Goal: Task Accomplishment & Management: Manage account settings

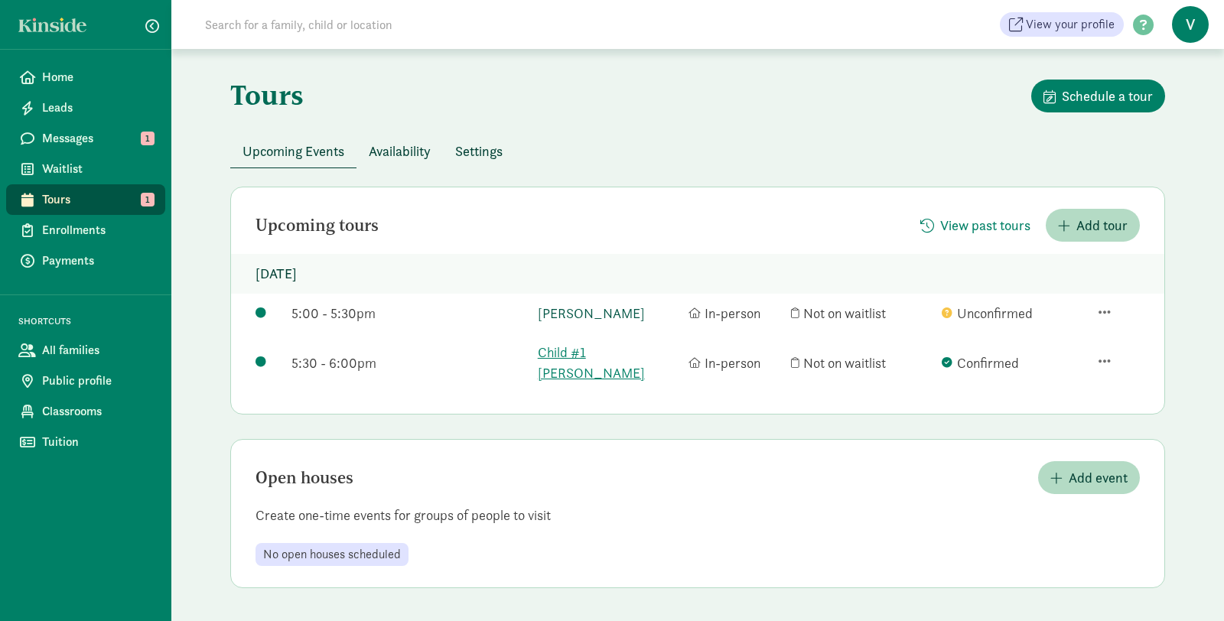
click at [622, 312] on link "[PERSON_NAME]" at bounding box center [609, 313] width 143 height 21
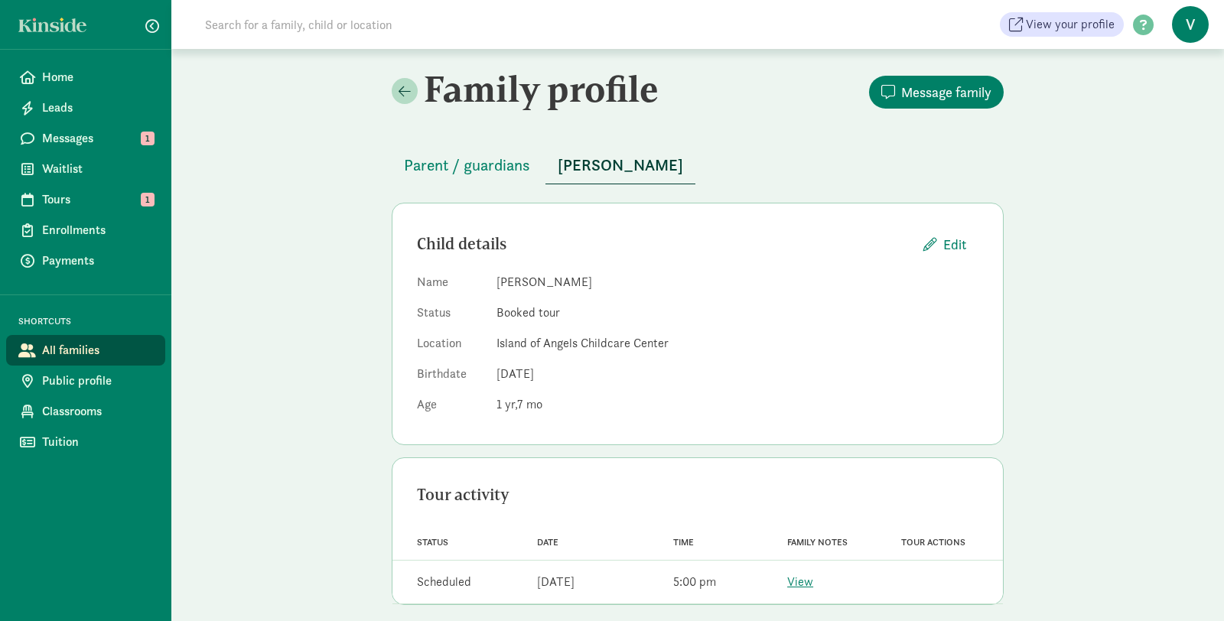
scroll to position [15, 0]
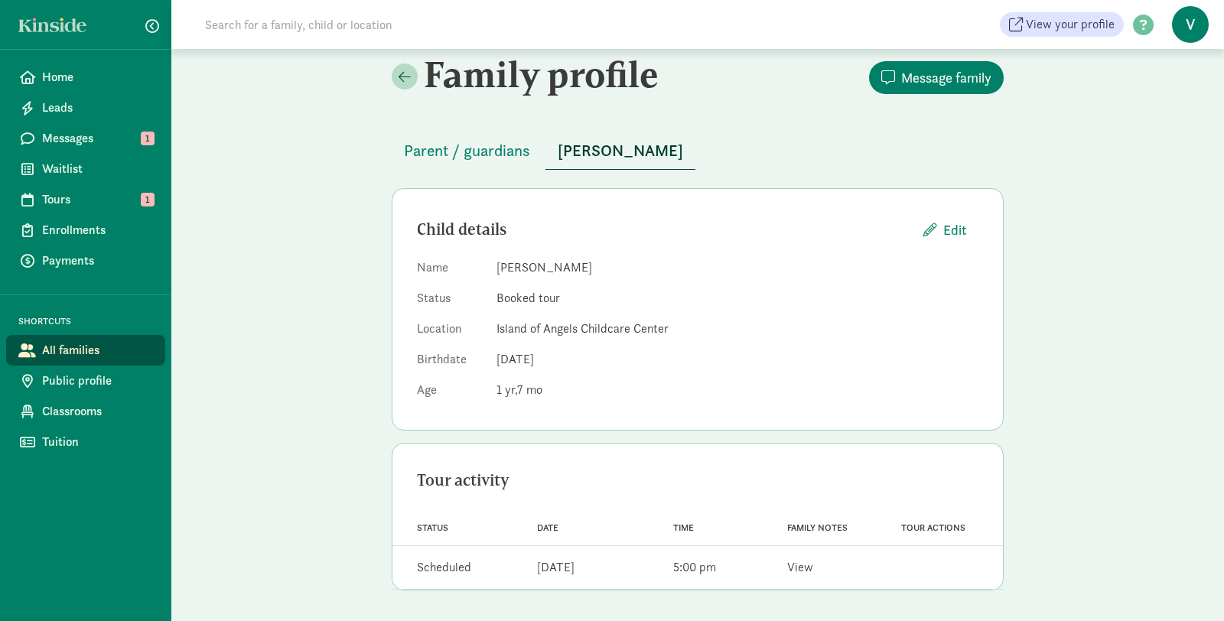
click at [813, 571] on div "Family notes View" at bounding box center [826, 567] width 114 height 31
click at [809, 572] on link "View" at bounding box center [800, 567] width 26 height 16
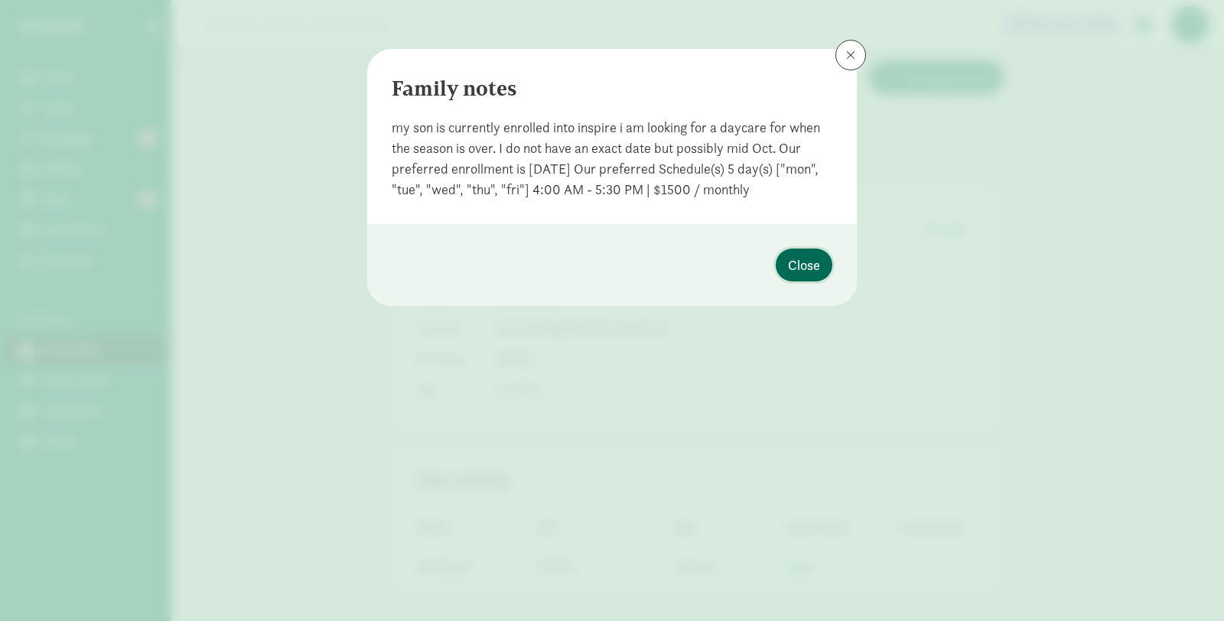
click at [797, 265] on span "Close" at bounding box center [804, 265] width 32 height 21
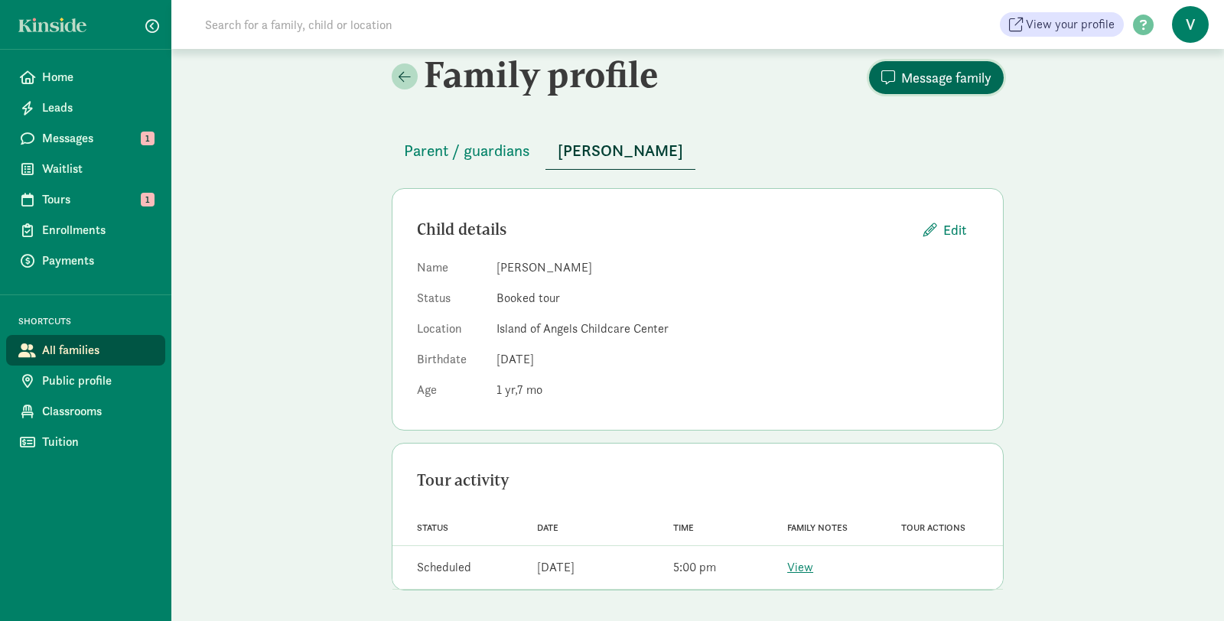
click at [943, 73] on span "Message family" at bounding box center [946, 77] width 90 height 21
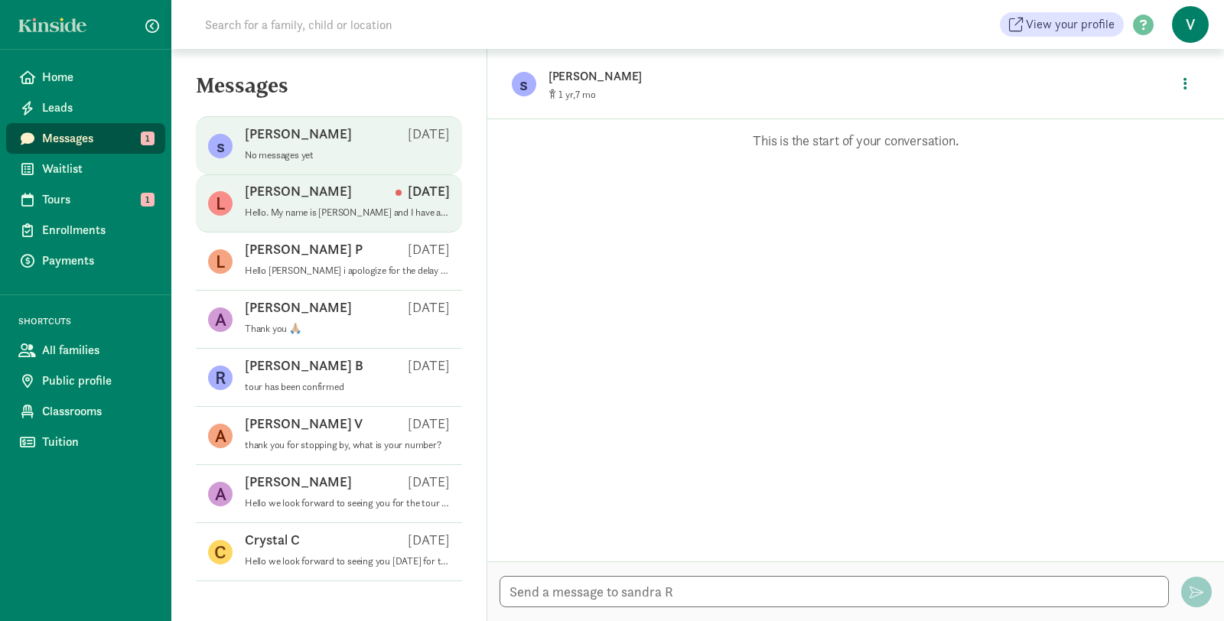
click at [387, 220] on span "[PERSON_NAME] A [DATE] Hello. My name is [PERSON_NAME] and I have a [DEMOGRAPHI…" at bounding box center [347, 203] width 205 height 43
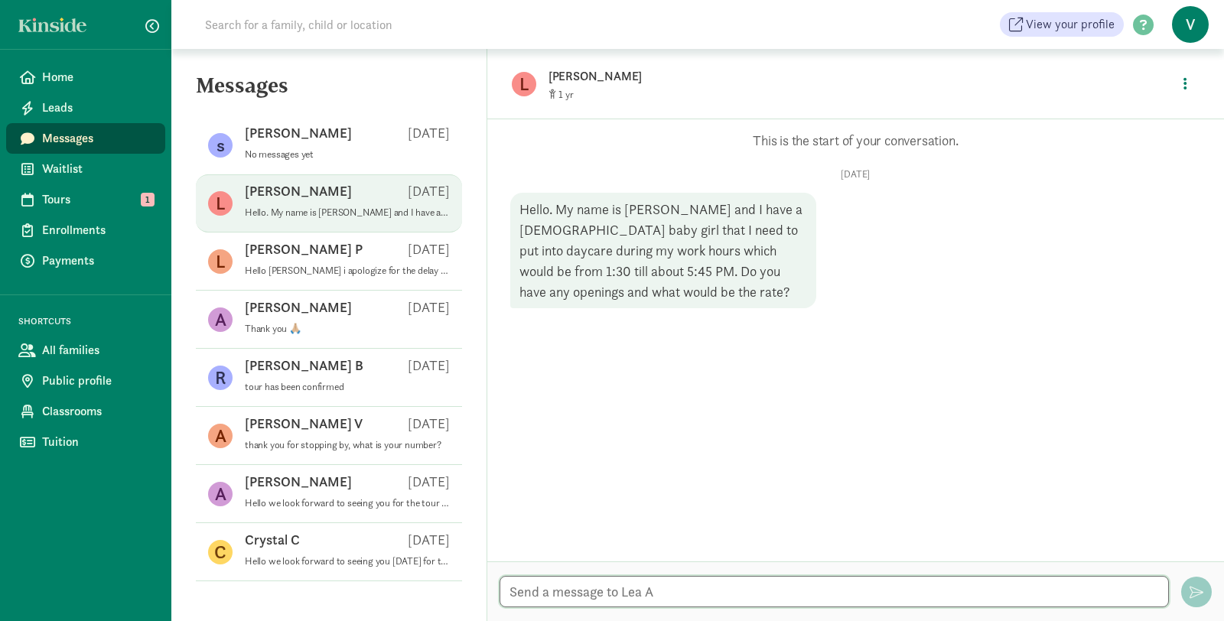
click at [721, 583] on textarea at bounding box center [834, 591] width 669 height 31
type textarea "h"
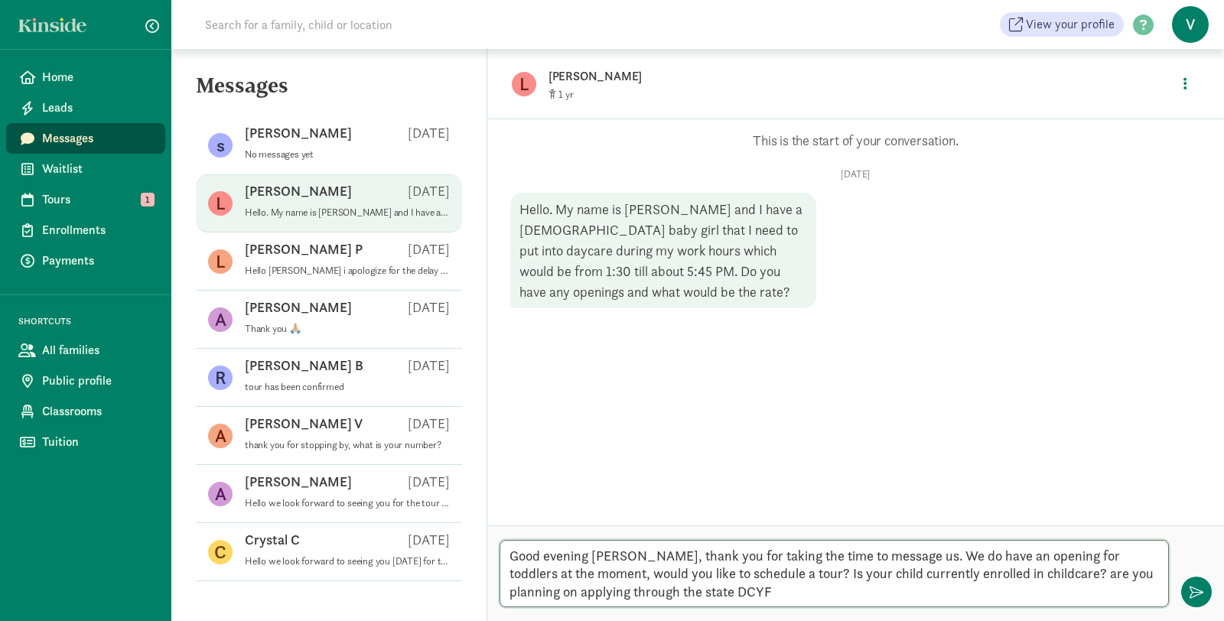
type textarea "Good evening Leah, thank you for taking the time to message us. We do have an o…"
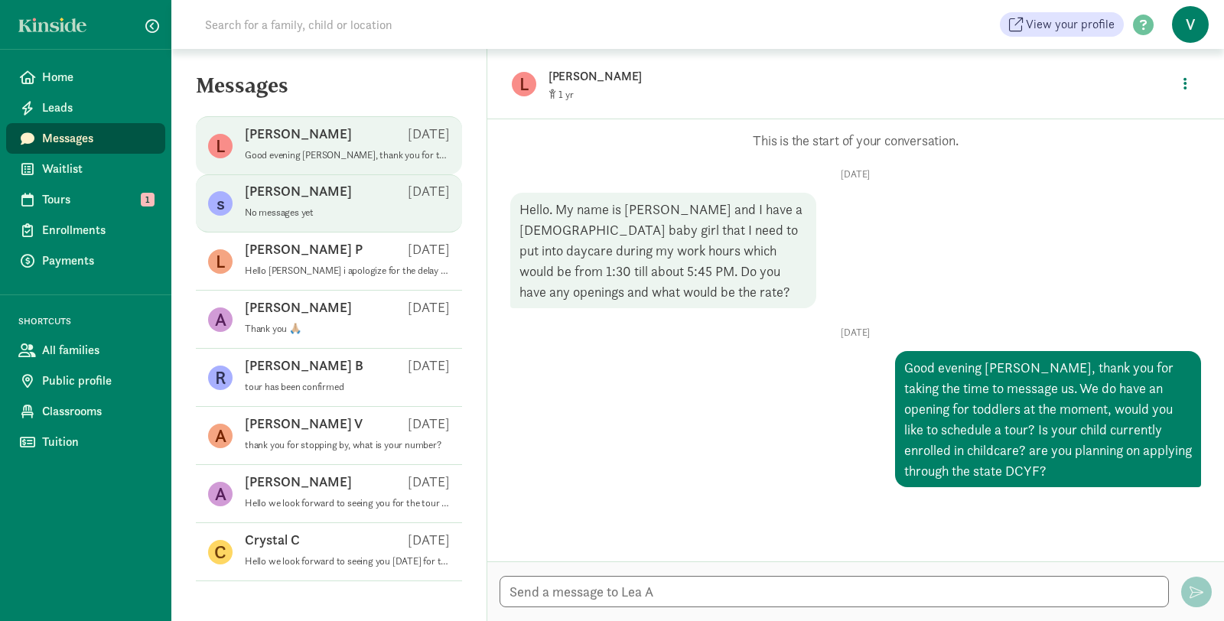
click at [428, 195] on p "Sep 10" at bounding box center [429, 191] width 42 height 18
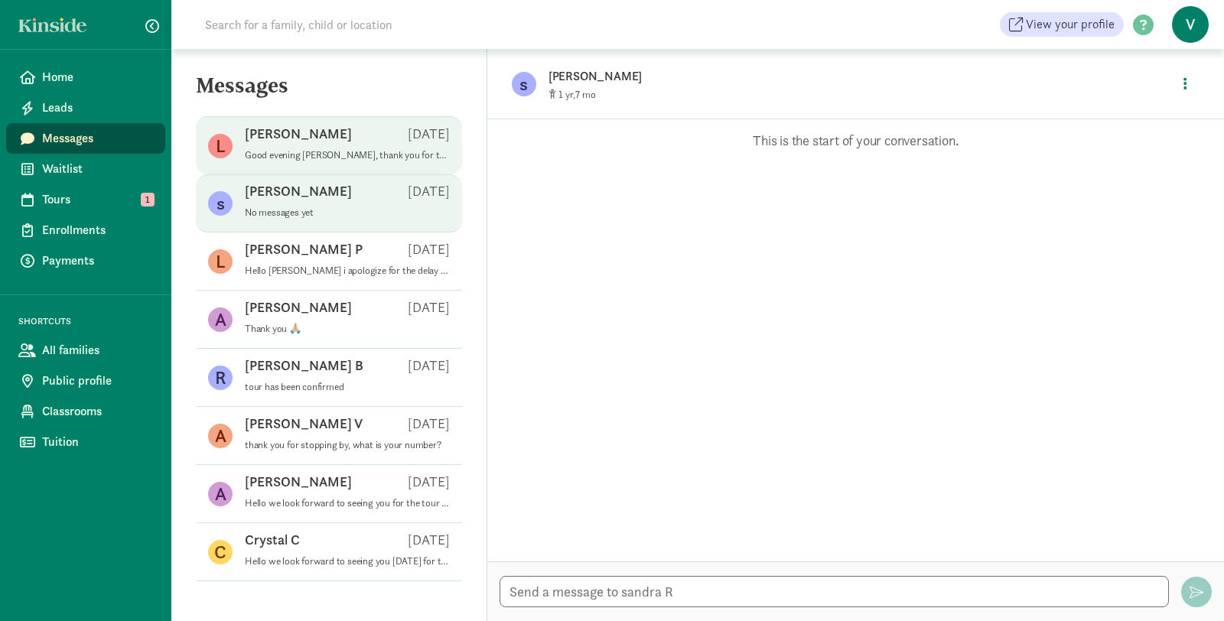
click at [409, 156] on p "Good evening Leah, thank you for taking the time to message us. We do have an o…" at bounding box center [347, 155] width 205 height 12
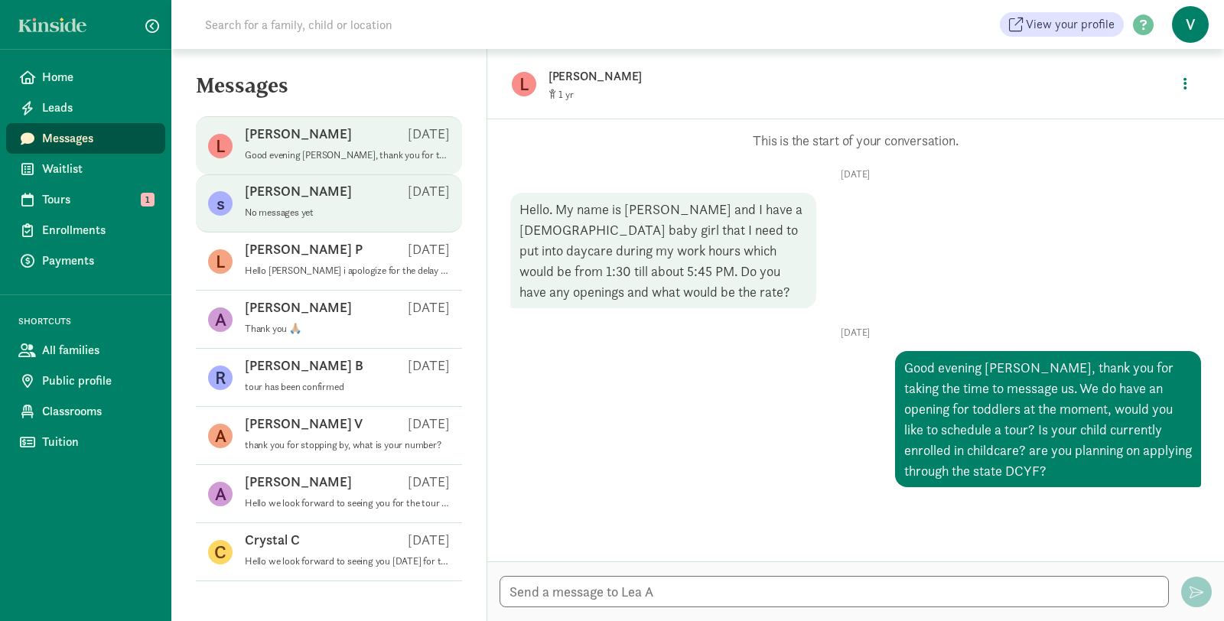
click at [411, 193] on p "Sep 10" at bounding box center [429, 191] width 42 height 18
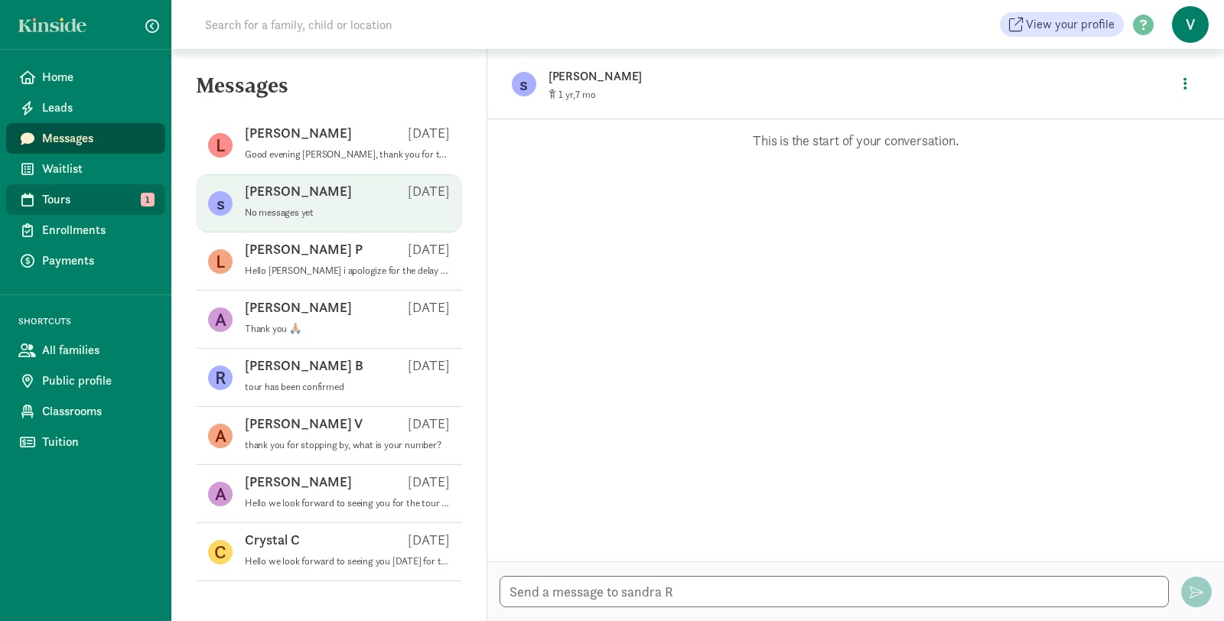
click at [106, 189] on link "Tours 1" at bounding box center [85, 199] width 159 height 31
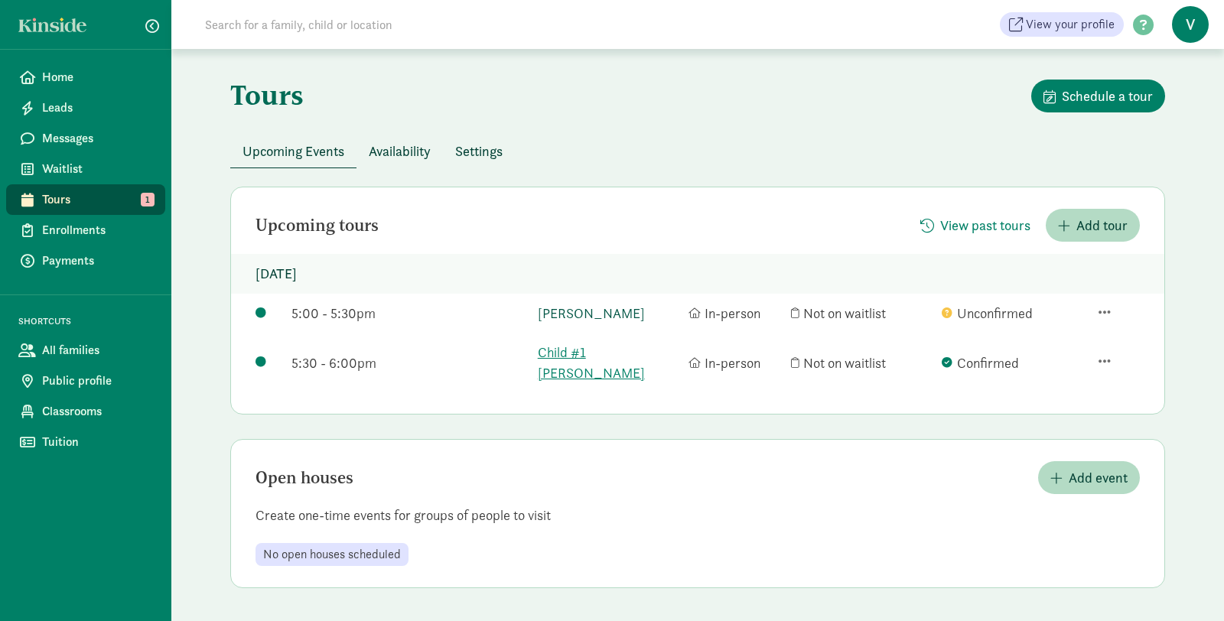
click at [594, 311] on link "[PERSON_NAME]" at bounding box center [609, 313] width 143 height 21
click at [618, 353] on link "Child #1 Garcia" at bounding box center [609, 362] width 143 height 41
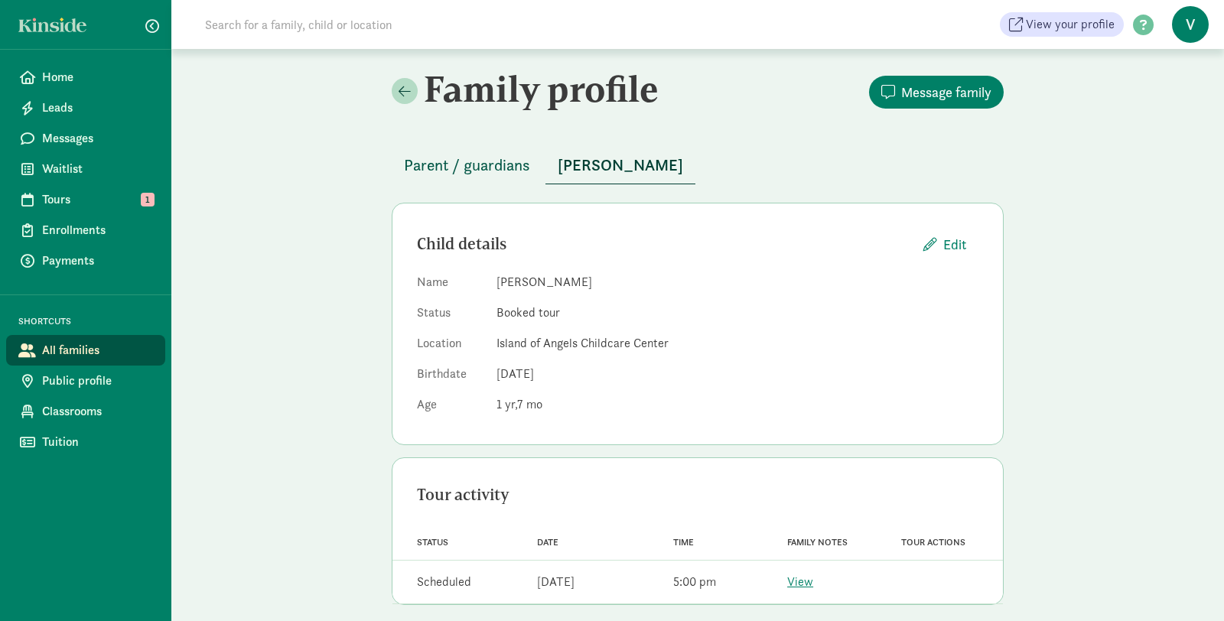
click at [474, 161] on span "Parent / guardians" at bounding box center [467, 165] width 126 height 24
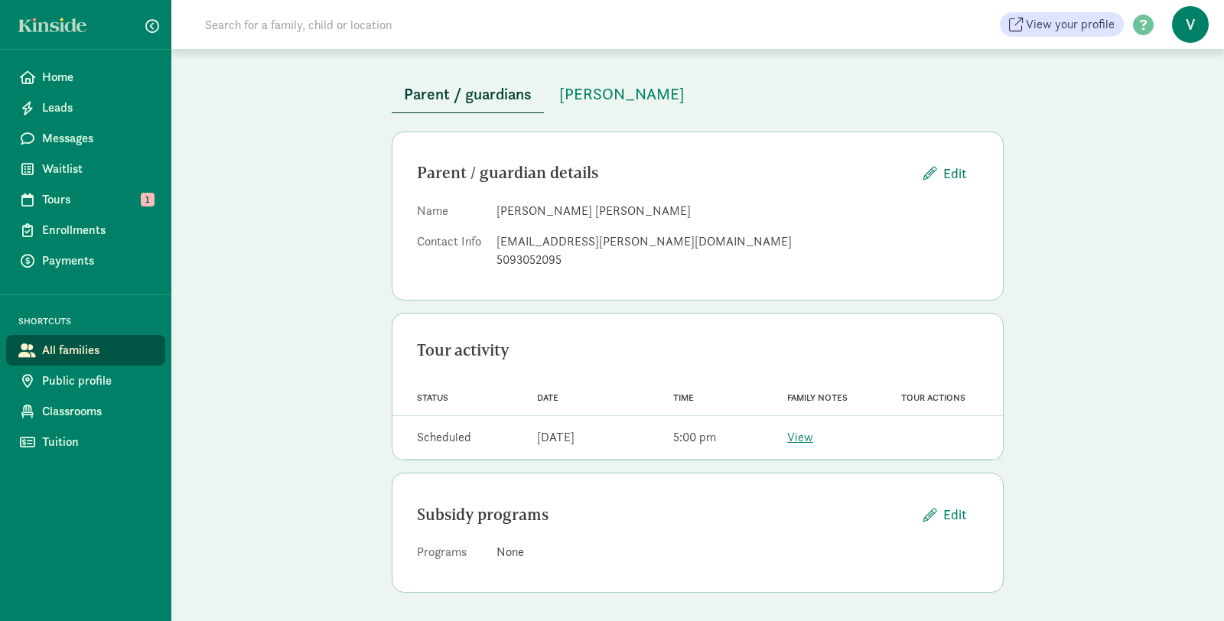
scroll to position [73, 0]
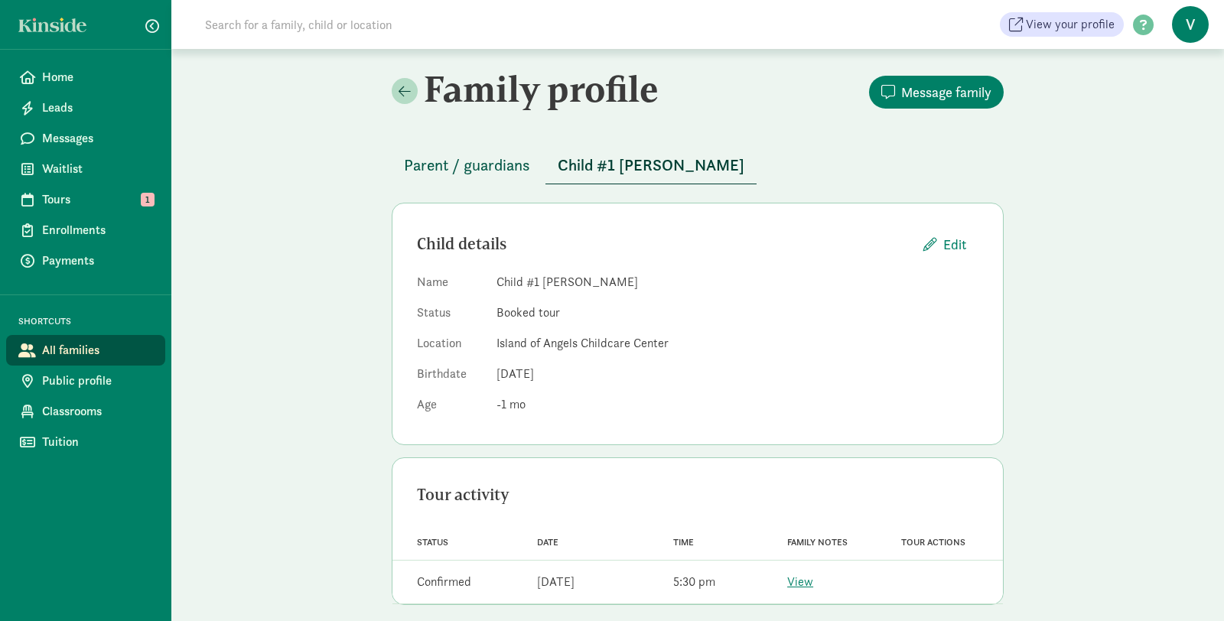
click at [477, 159] on span "Parent / guardians" at bounding box center [467, 165] width 126 height 24
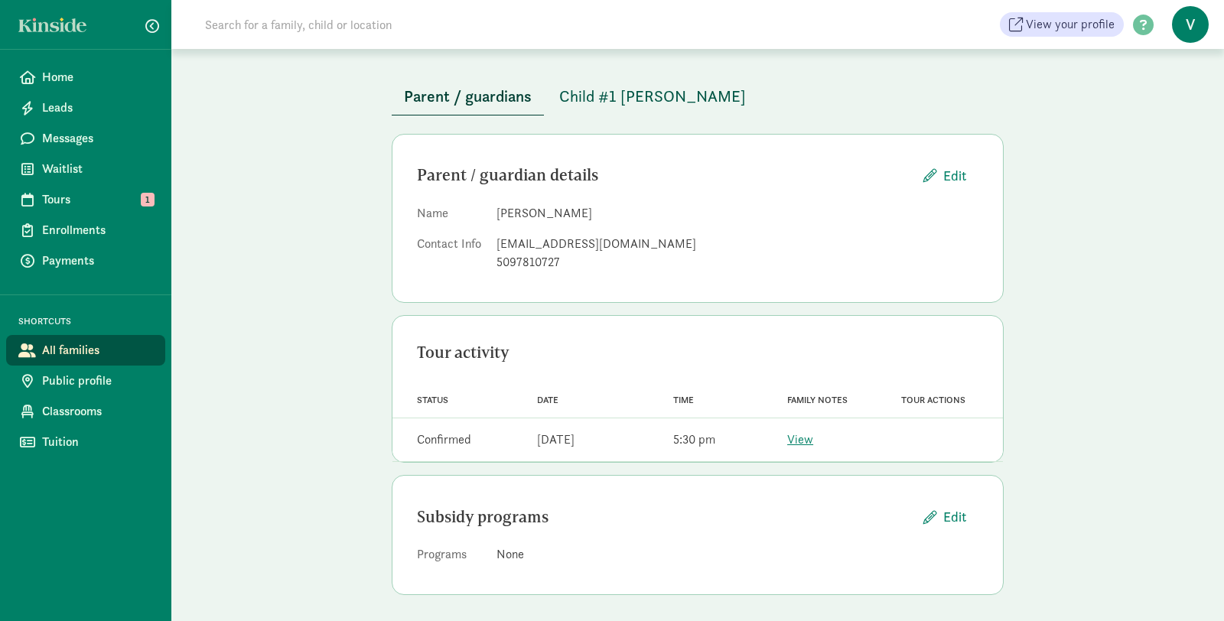
scroll to position [73, 0]
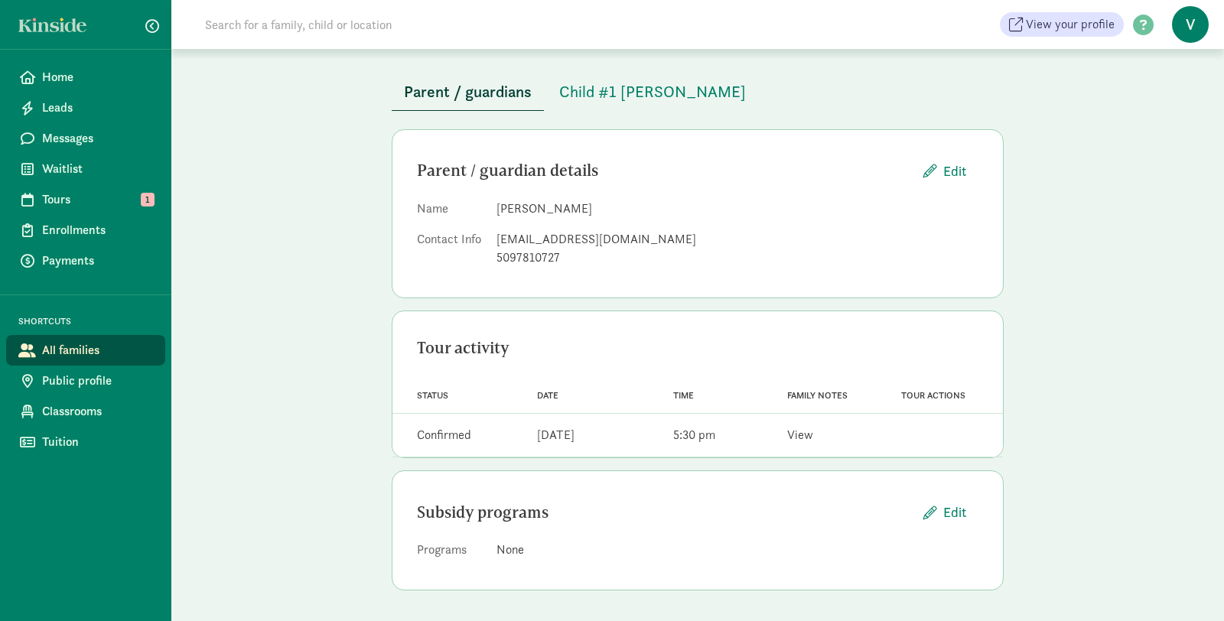
click at [795, 438] on link "View" at bounding box center [800, 435] width 26 height 16
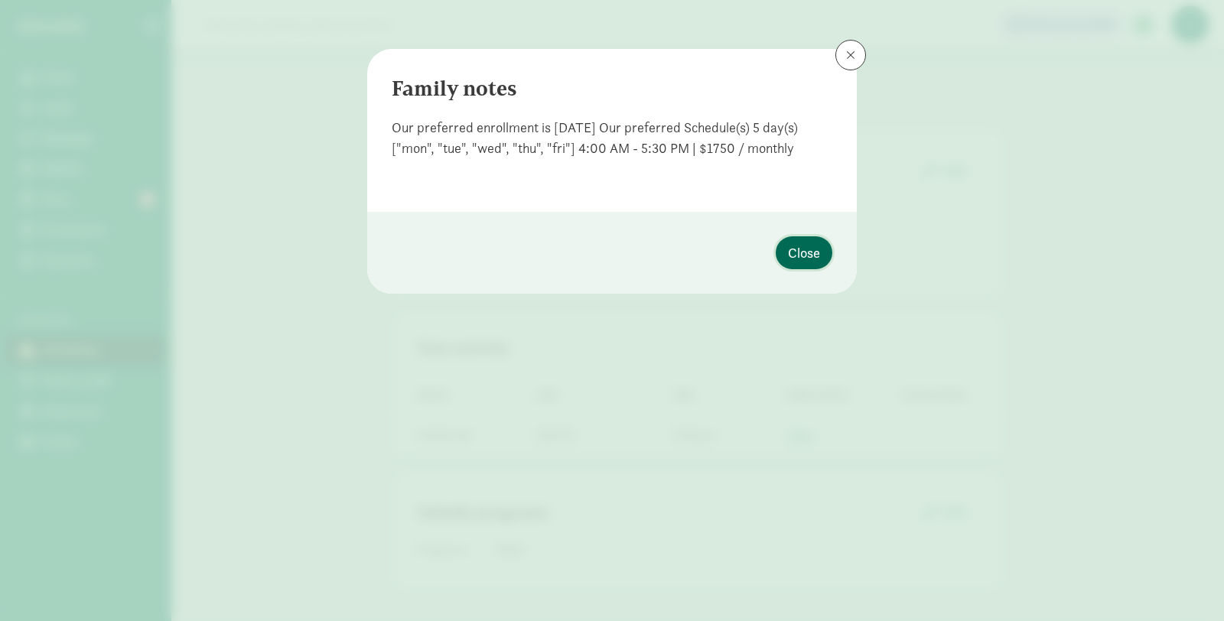
click at [800, 252] on span "Close" at bounding box center [804, 253] width 32 height 21
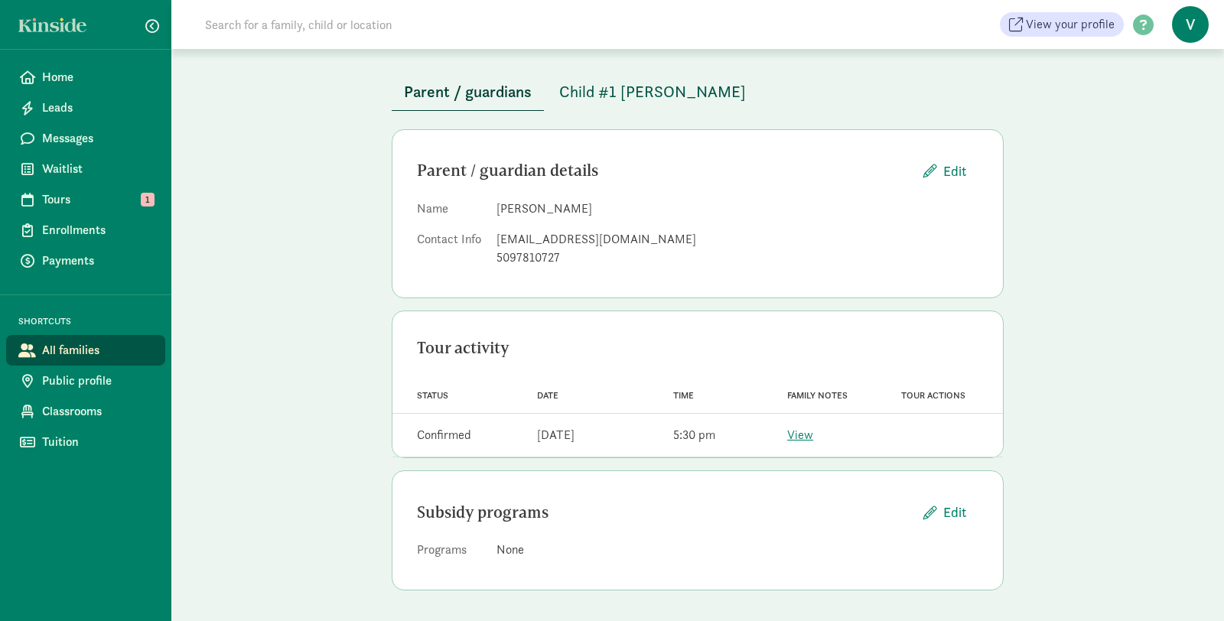
click at [634, 90] on span "Child #1 [PERSON_NAME]" at bounding box center [652, 92] width 187 height 24
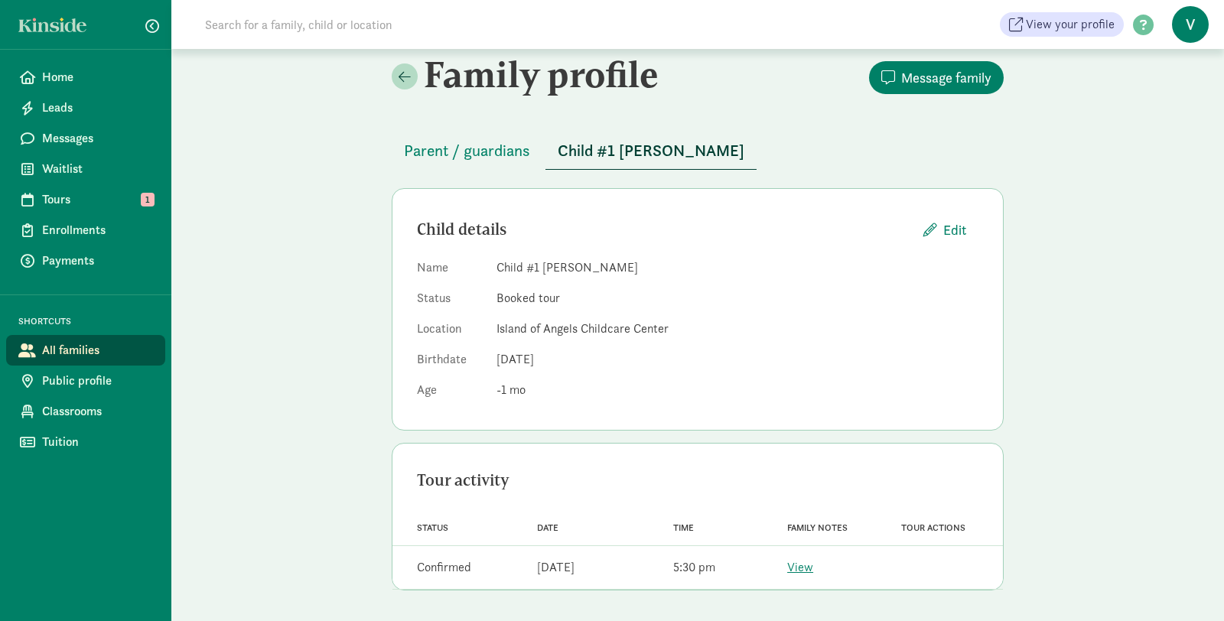
scroll to position [15, 0]
click at [106, 129] on span "Messages" at bounding box center [97, 138] width 111 height 18
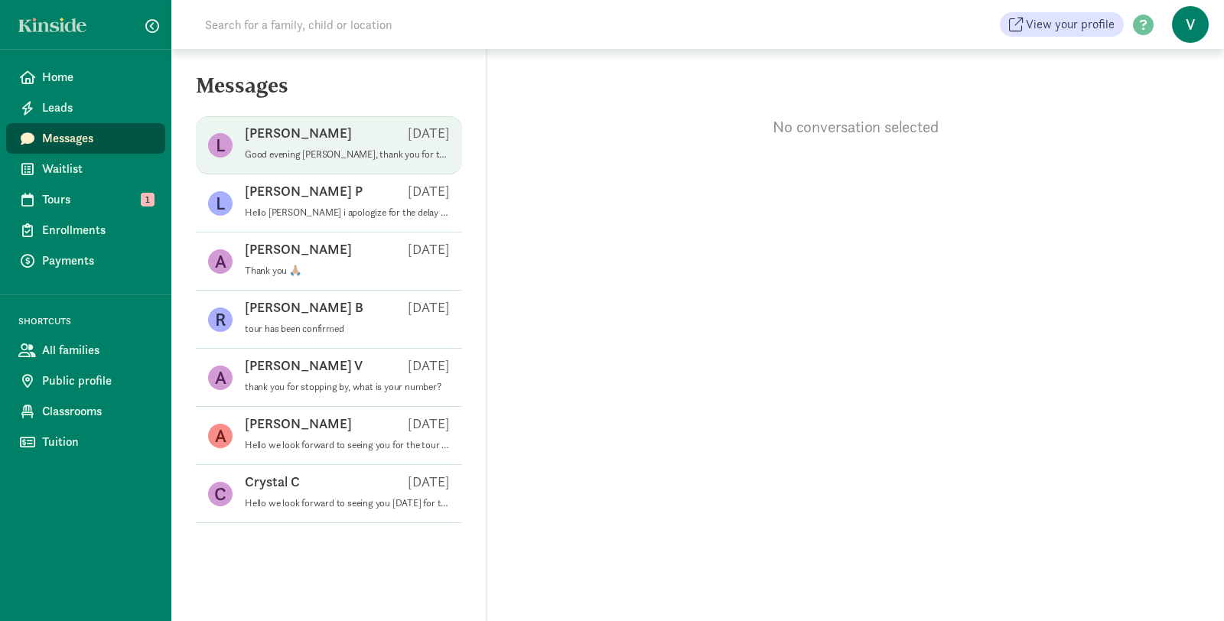
click at [316, 152] on p "Good evening [PERSON_NAME], thank you for taking the time to message us. We do …" at bounding box center [347, 154] width 205 height 12
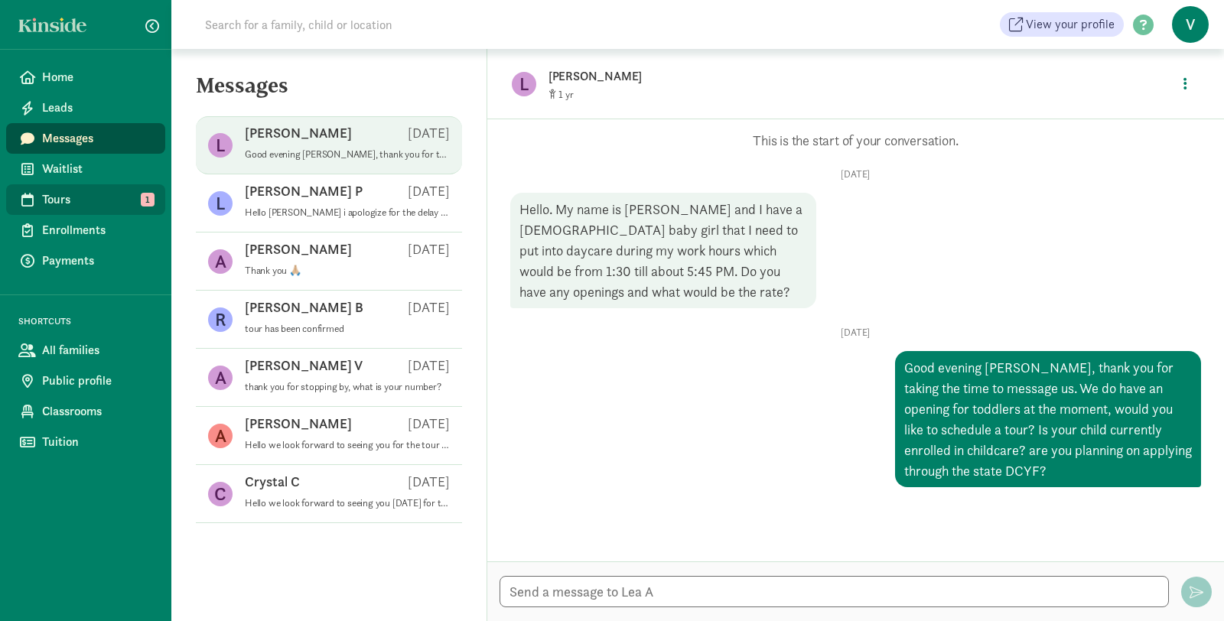
click at [84, 197] on span "Tours" at bounding box center [97, 200] width 111 height 18
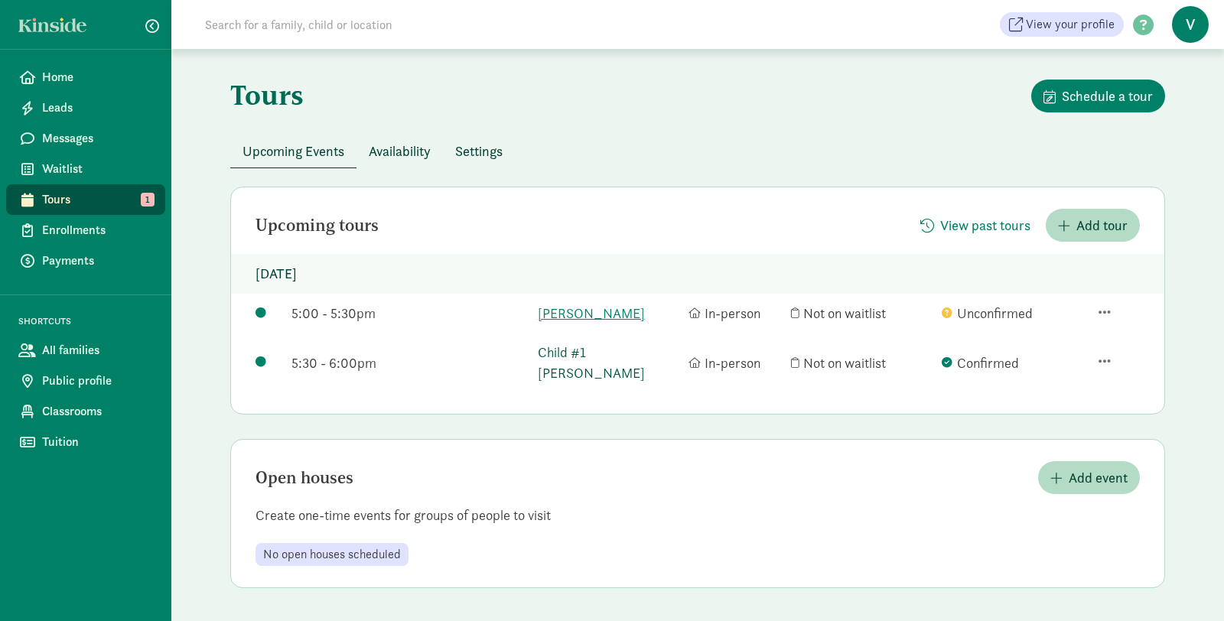
click at [585, 359] on link "Child #1 [PERSON_NAME]" at bounding box center [609, 362] width 143 height 41
click at [614, 309] on link "alejandro juarez jr" at bounding box center [609, 313] width 143 height 21
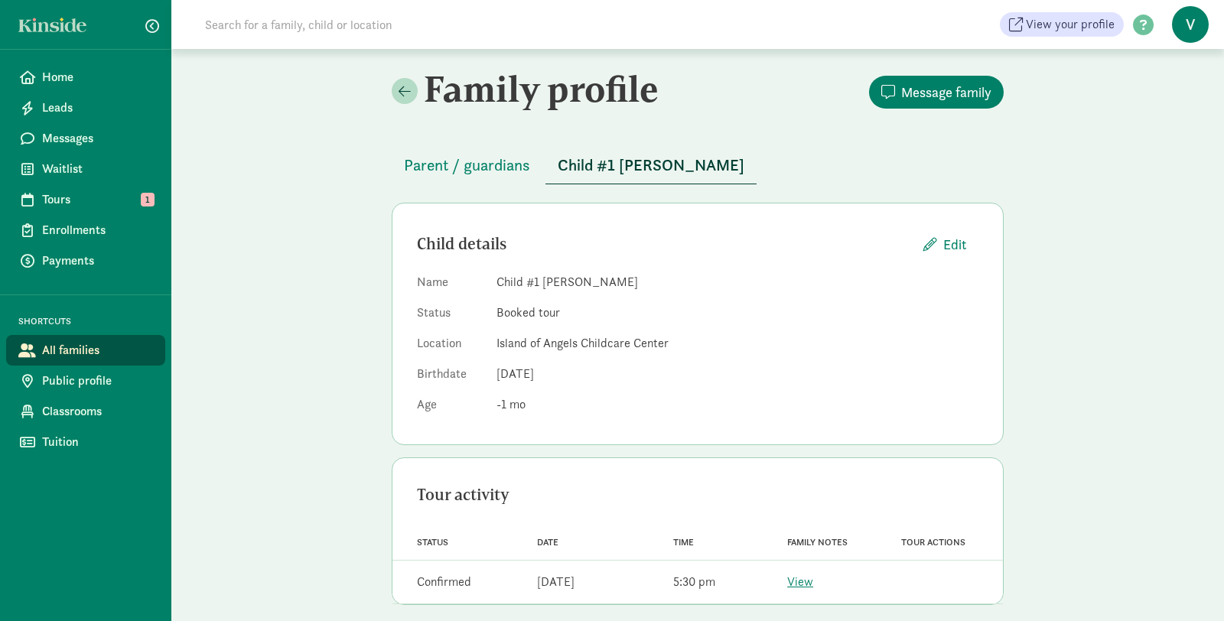
scroll to position [15, 0]
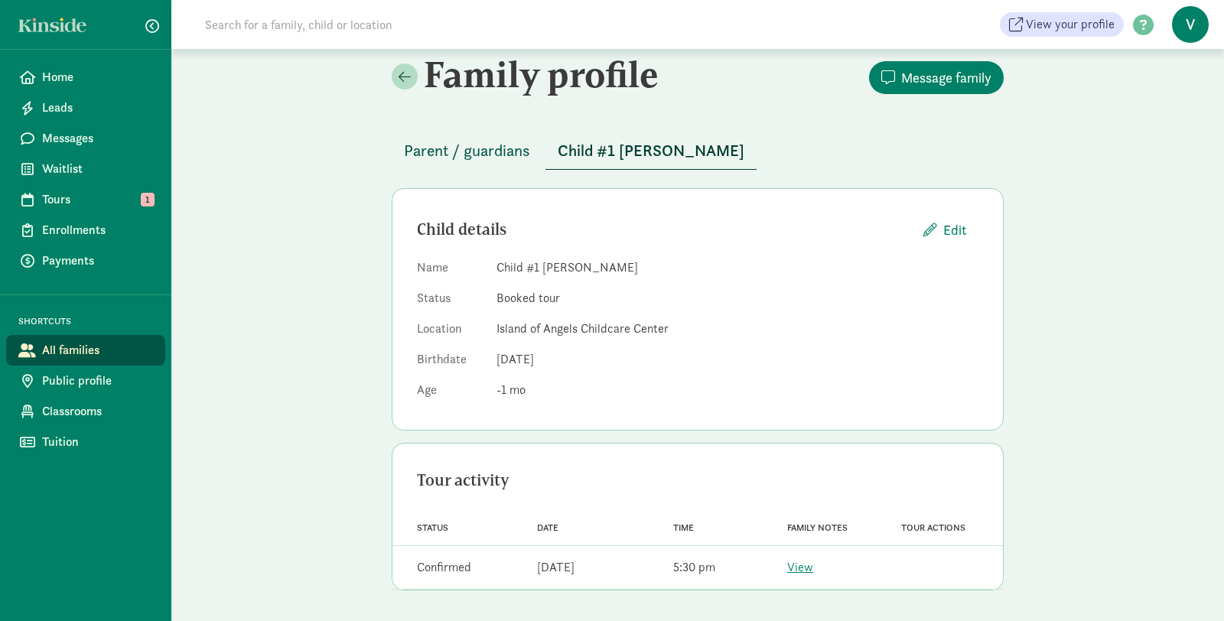
click at [497, 162] on button "Parent / guardians" at bounding box center [467, 150] width 151 height 37
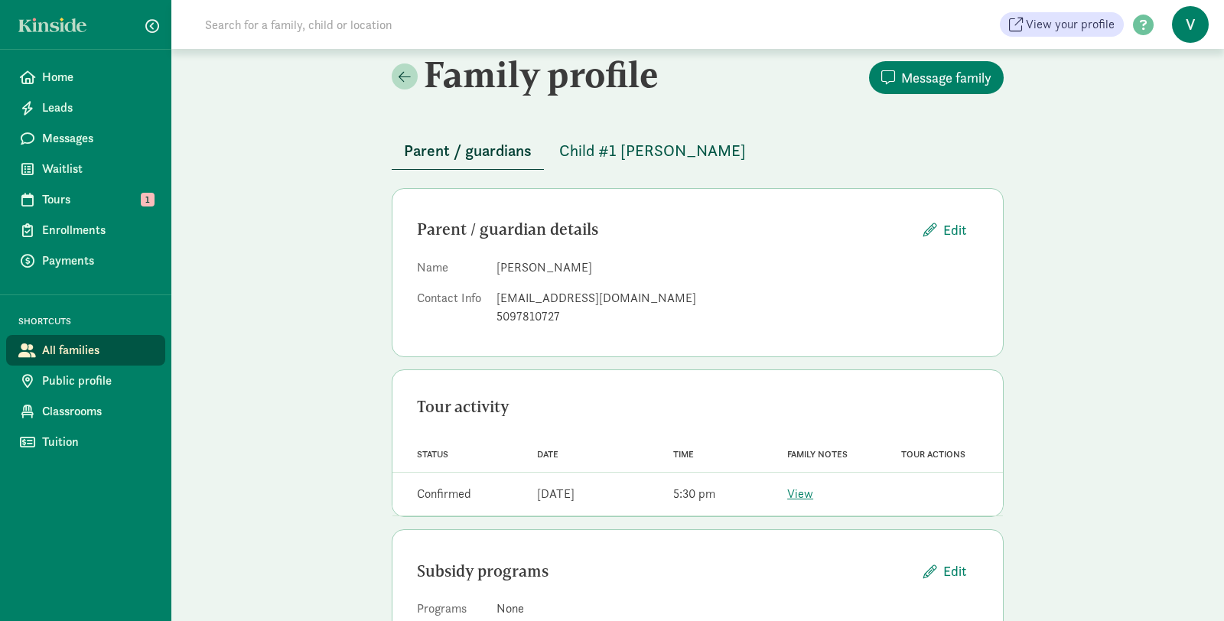
click at [598, 147] on span "Child #1 [PERSON_NAME]" at bounding box center [652, 150] width 187 height 24
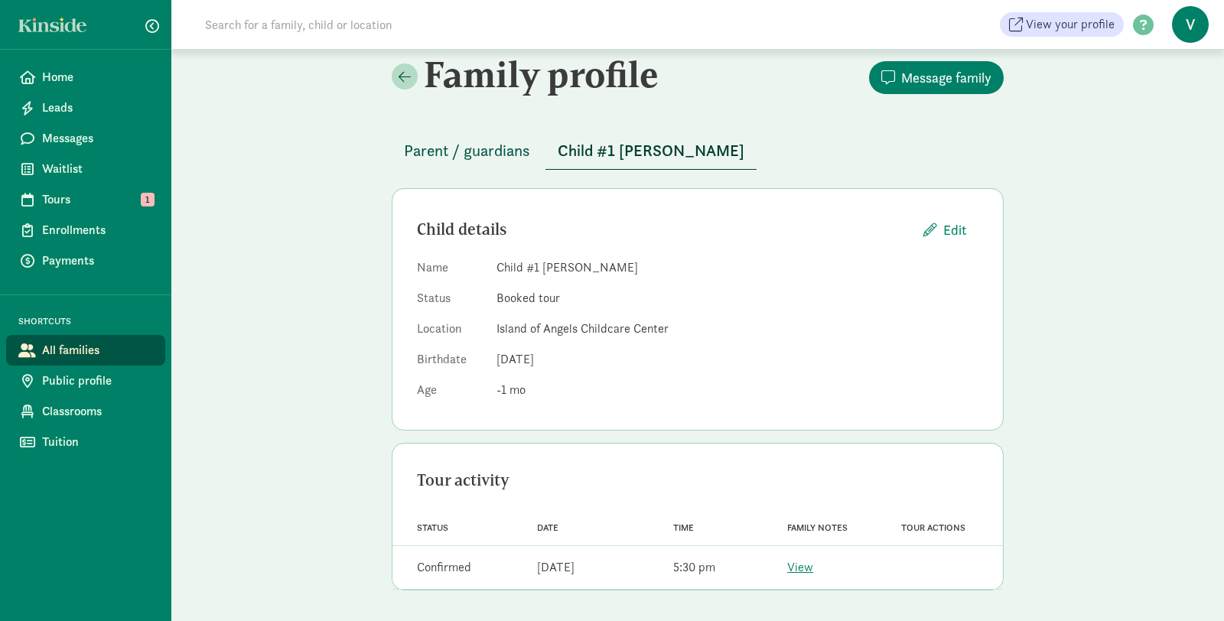
click at [527, 148] on span "Parent / guardians" at bounding box center [467, 150] width 126 height 24
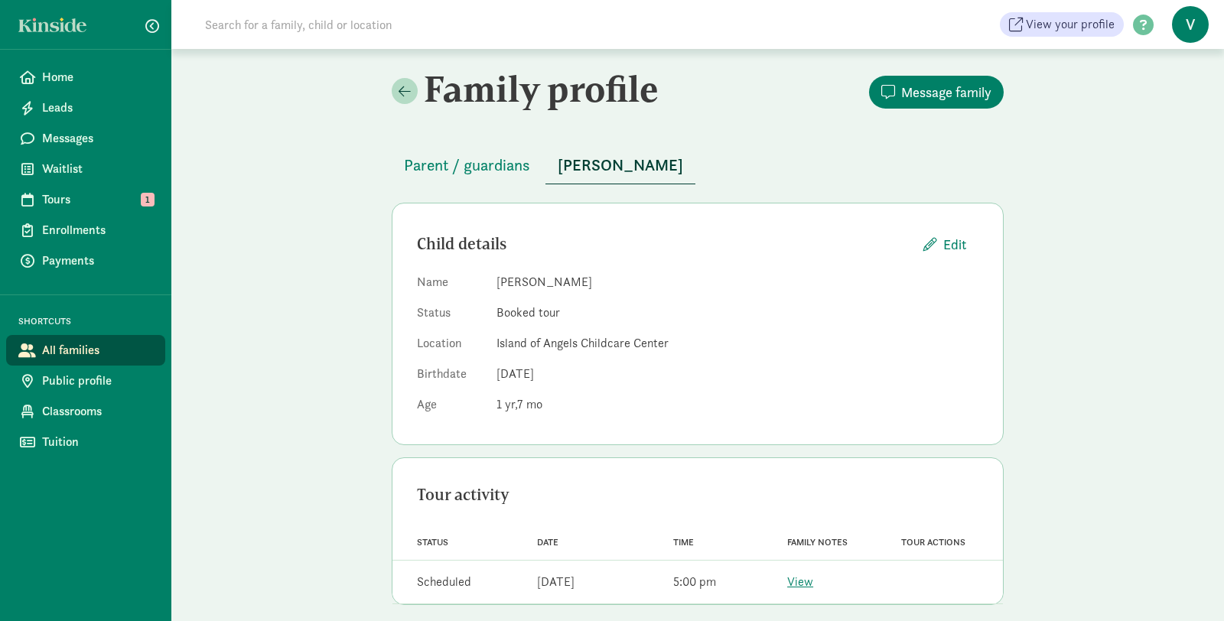
scroll to position [15, 0]
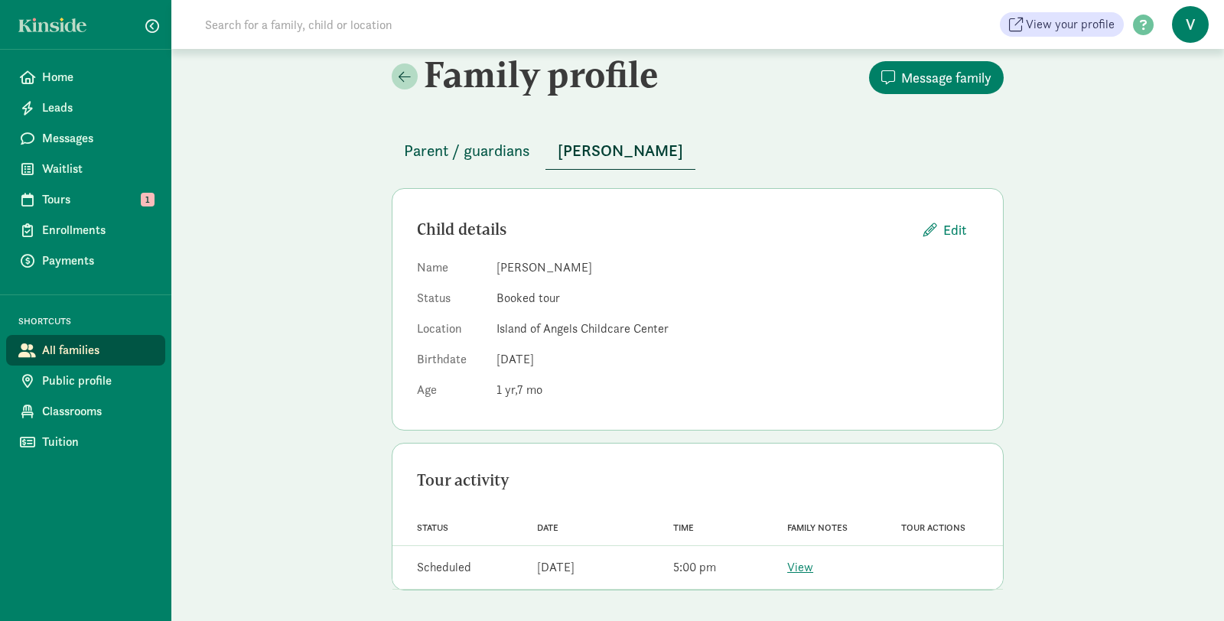
click at [491, 151] on span "Parent / guardians" at bounding box center [467, 150] width 126 height 24
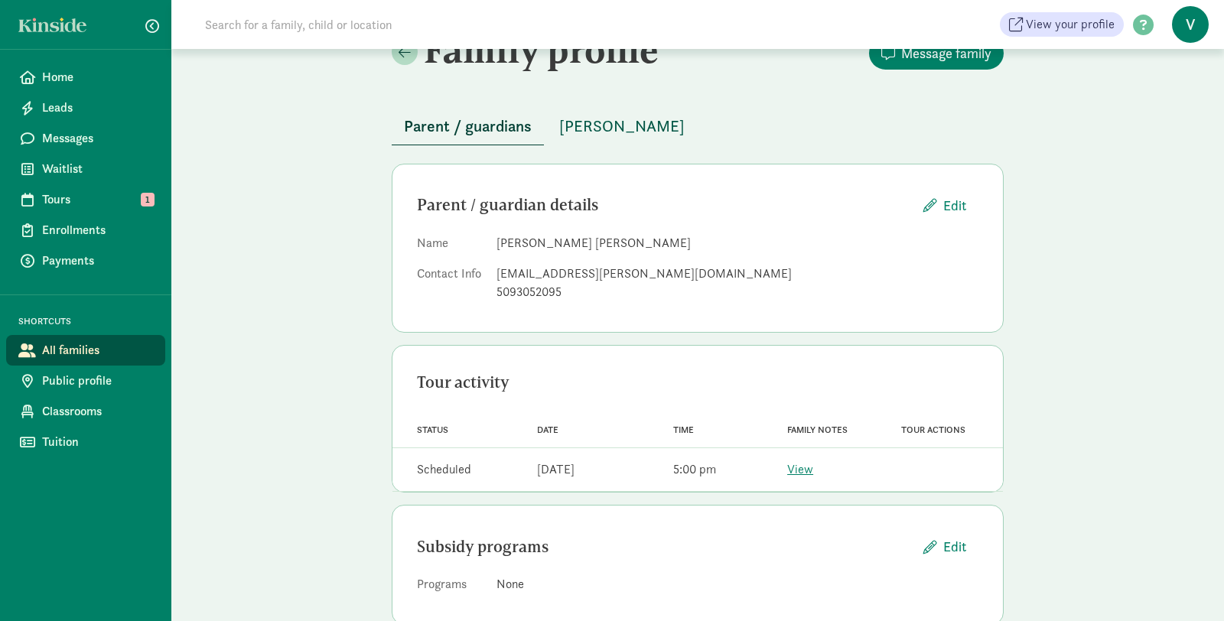
click at [624, 132] on span "[PERSON_NAME]" at bounding box center [621, 126] width 125 height 24
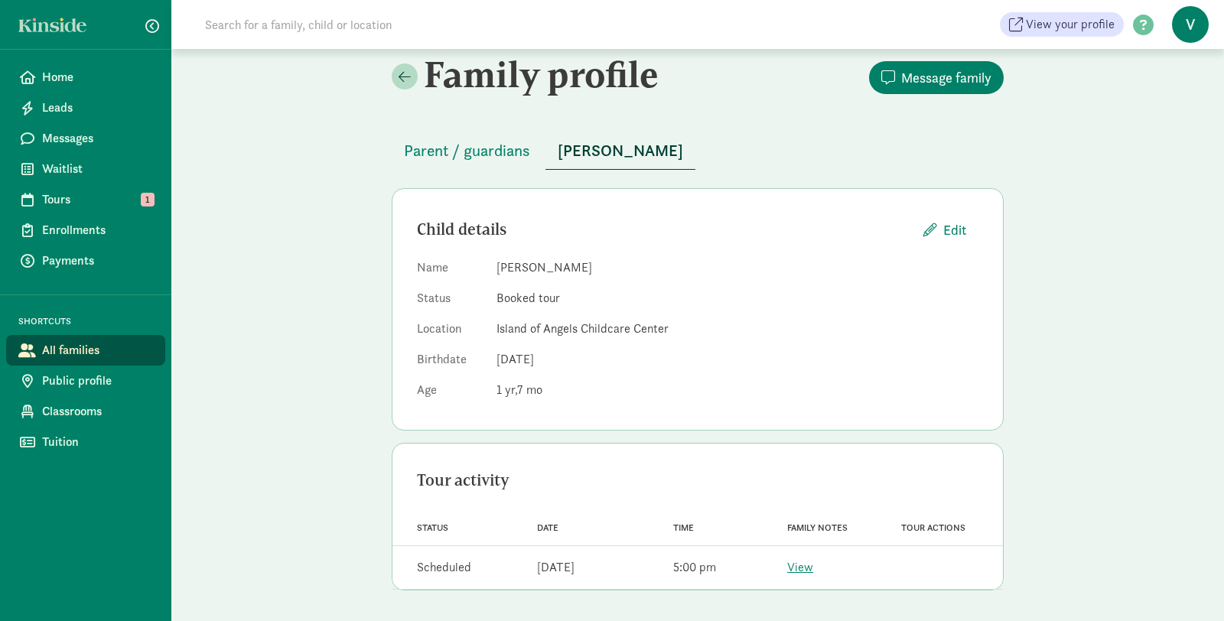
scroll to position [15, 0]
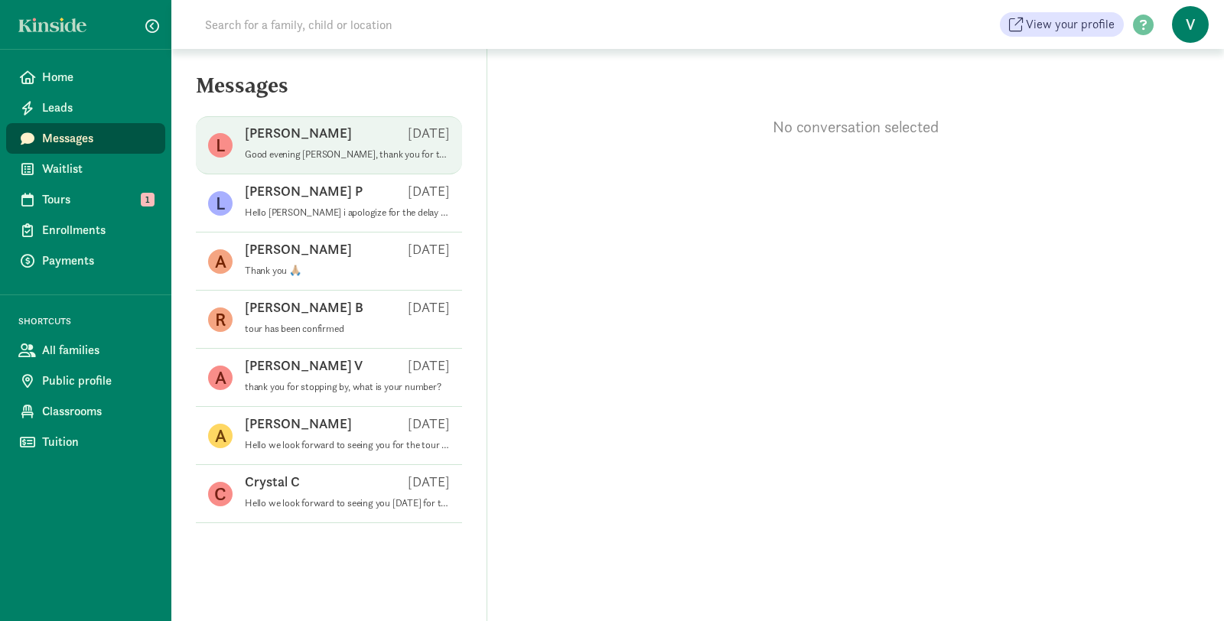
click at [272, 129] on p "[PERSON_NAME]" at bounding box center [298, 133] width 107 height 18
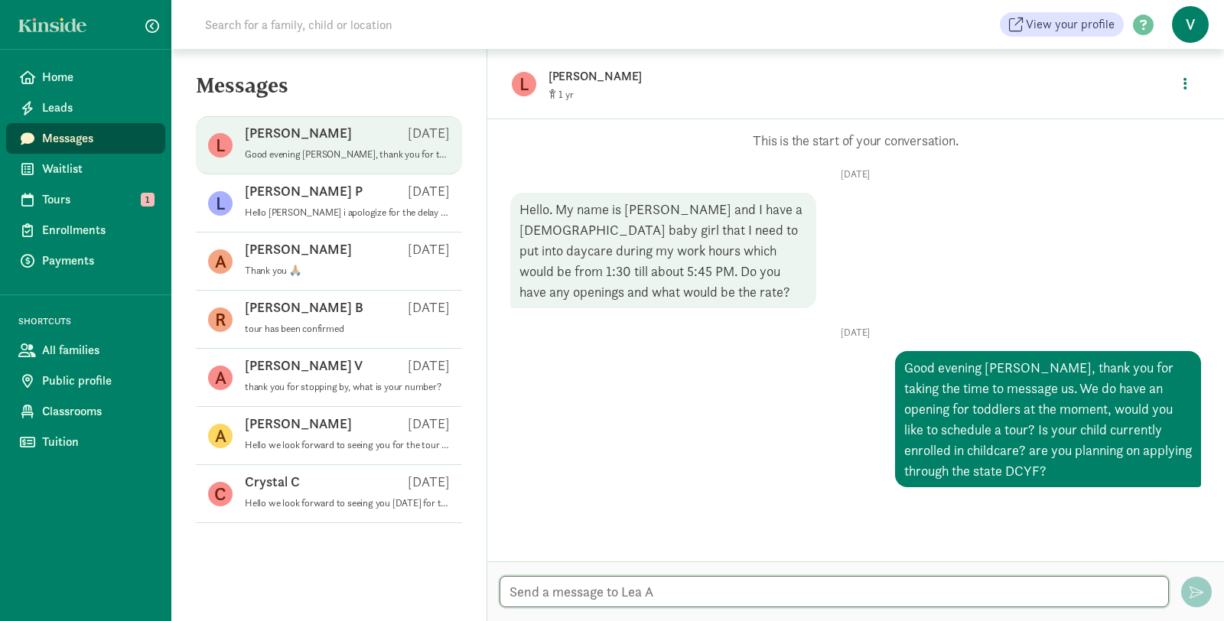
click at [763, 601] on textarea at bounding box center [834, 591] width 669 height 31
paste textarea "Families can apply by contacting the Child Care Subsidy Contact Center at [PHON…"
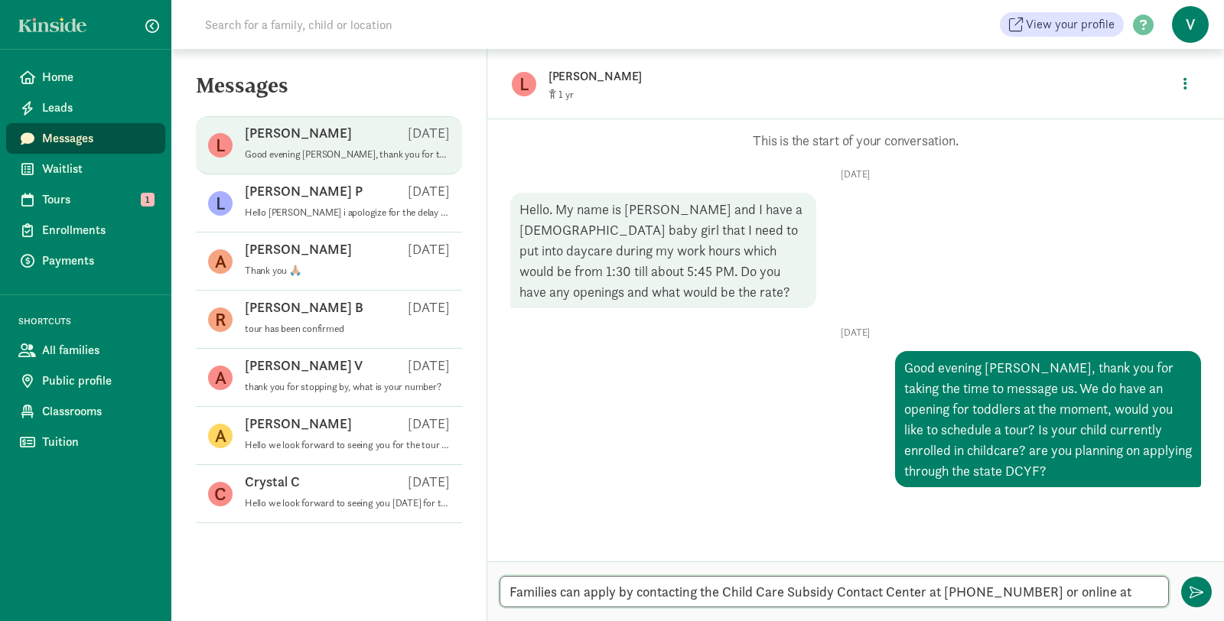
click at [510, 593] on textarea "Families can apply by contacting the Child Care Subsidy Contact Center at [PHON…" at bounding box center [834, 591] width 669 height 31
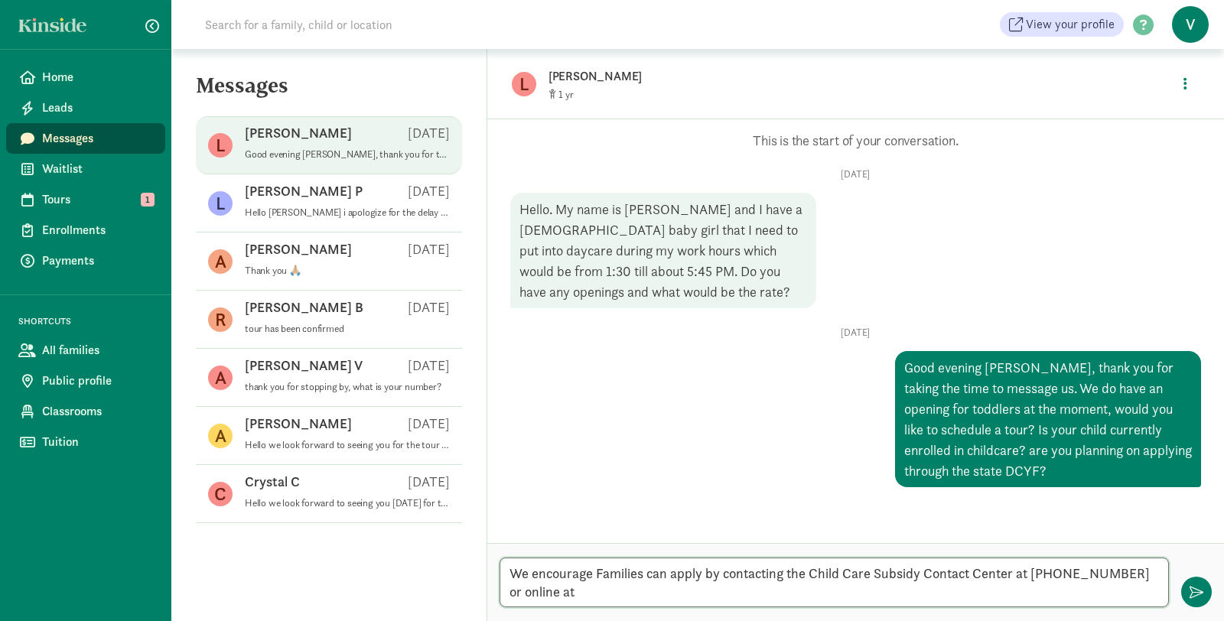
type textarea "We encourage Families can apply by contacting the Child Care Subsidy Contact Ce…"
click at [1200, 23] on span "V" at bounding box center [1190, 24] width 37 height 37
click at [1169, 55] on link "User Profile" at bounding box center [1177, 60] width 61 height 18
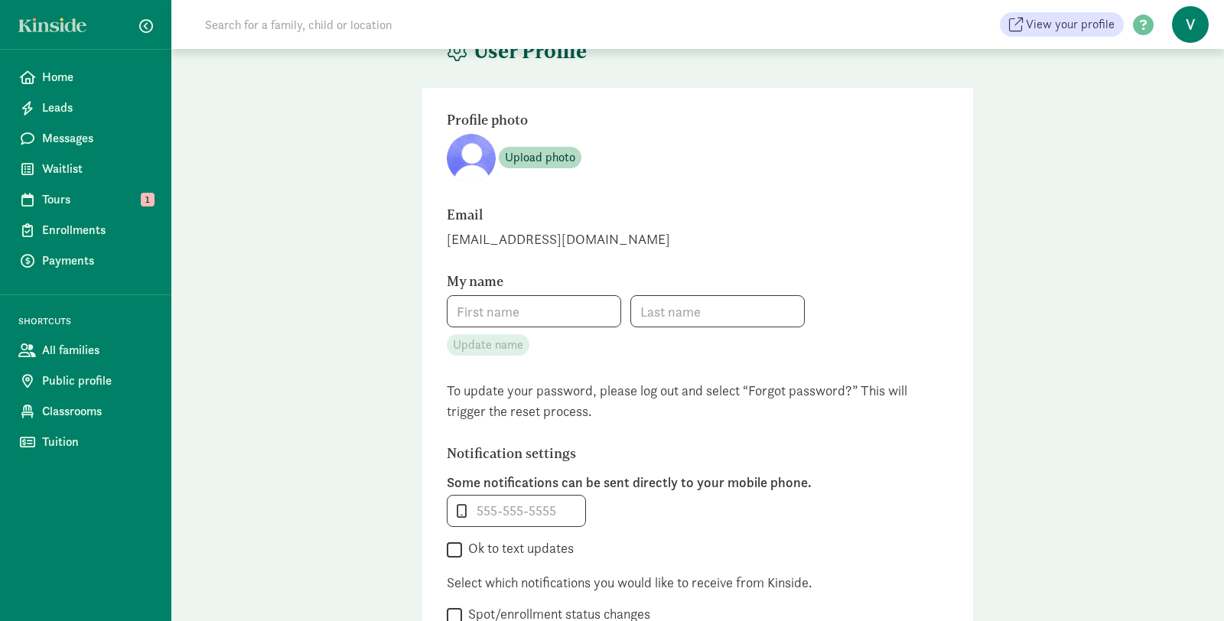
type input "[PERSON_NAME]"
type input "Islas"
type input "5097860783"
checkbox input "false"
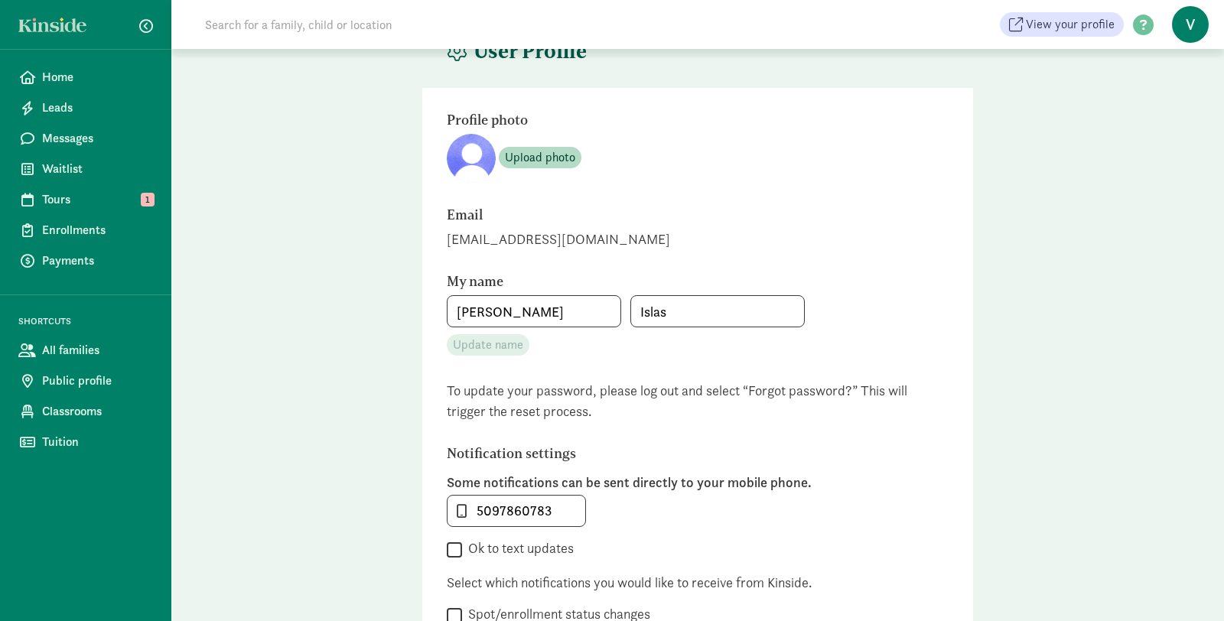
checkbox input "false"
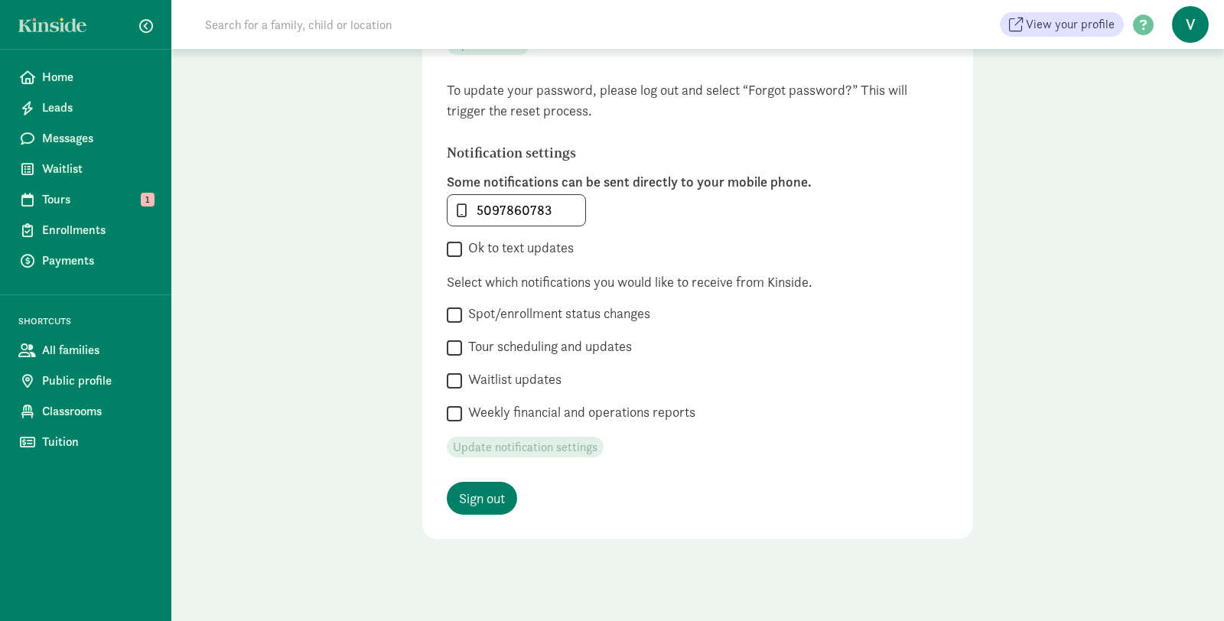
scroll to position [337, 0]
drag, startPoint x: 549, startPoint y: 207, endPoint x: 506, endPoint y: 211, distance: 43.1
click at [506, 211] on input "5097860783" at bounding box center [517, 208] width 138 height 31
type input "5097781835"
click at [498, 237] on label "Ok to text updates" at bounding box center [518, 245] width 112 height 18
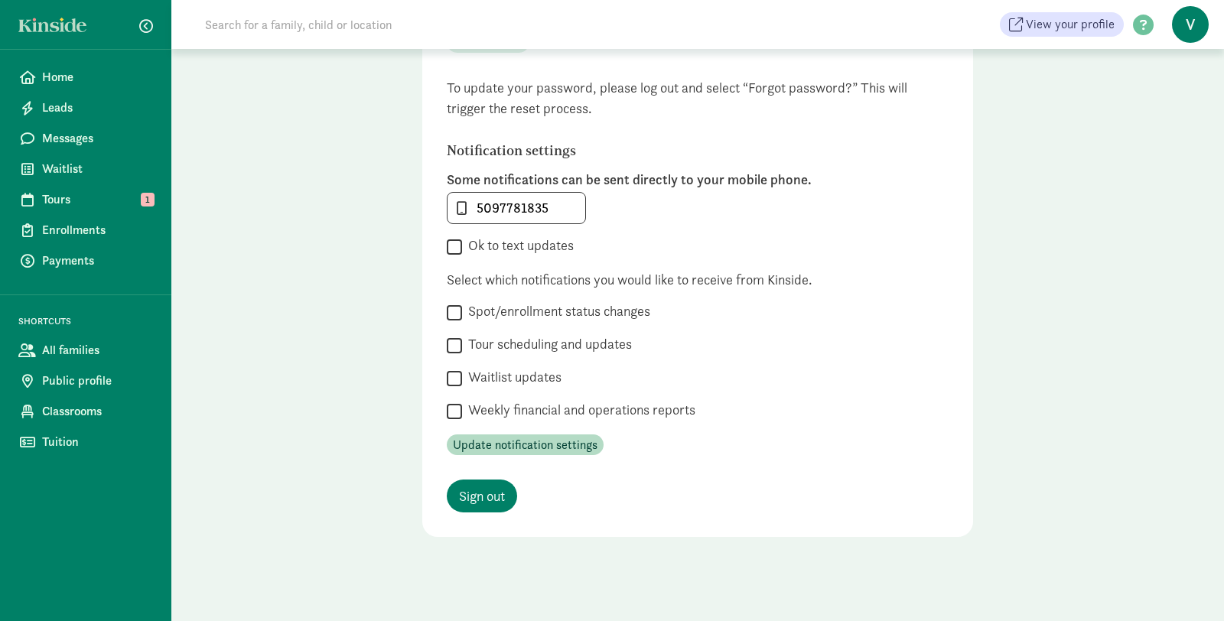
click at [462, 237] on input "Ok to text updates" at bounding box center [454, 246] width 15 height 21
checkbox input "true"
click at [568, 338] on label "Tour scheduling and updates" at bounding box center [547, 344] width 170 height 18
click at [462, 338] on input "Tour scheduling and updates" at bounding box center [454, 345] width 15 height 21
checkbox input "true"
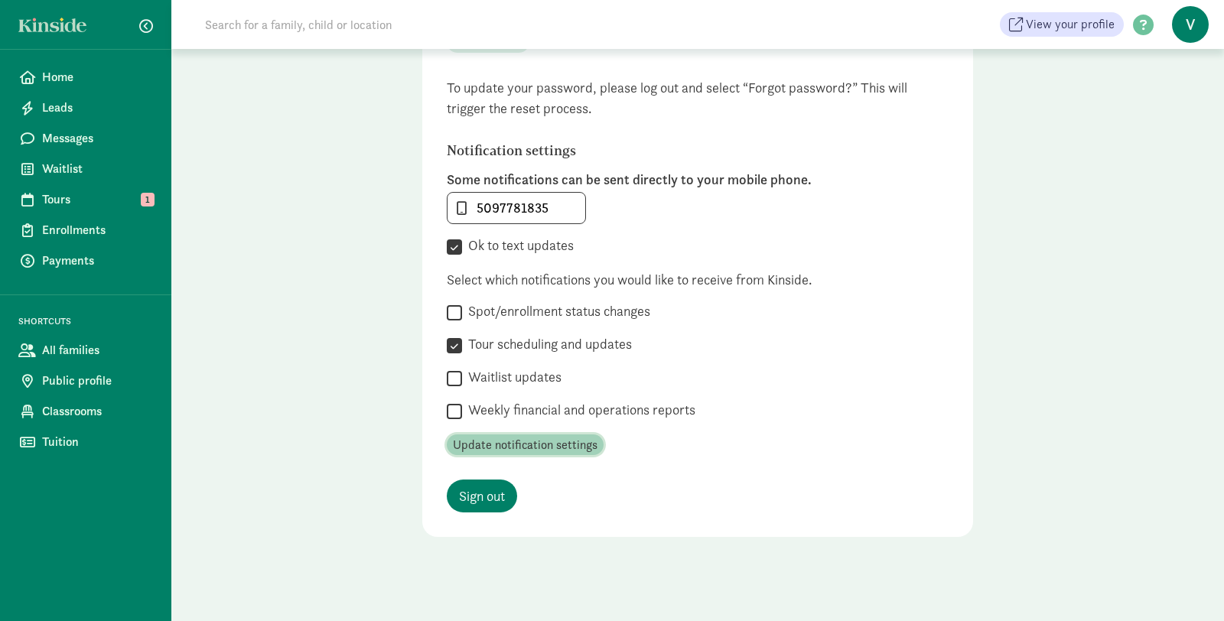
click at [508, 448] on span "Update notification settings" at bounding box center [525, 445] width 145 height 18
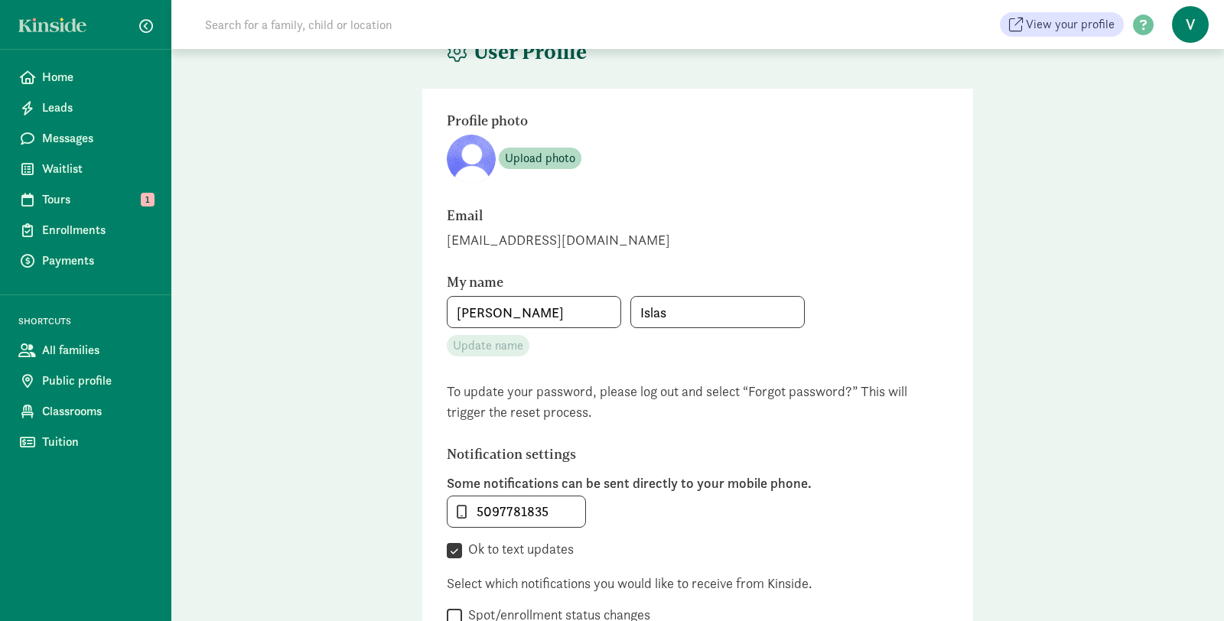
scroll to position [44, 0]
